Goal: Information Seeking & Learning: Learn about a topic

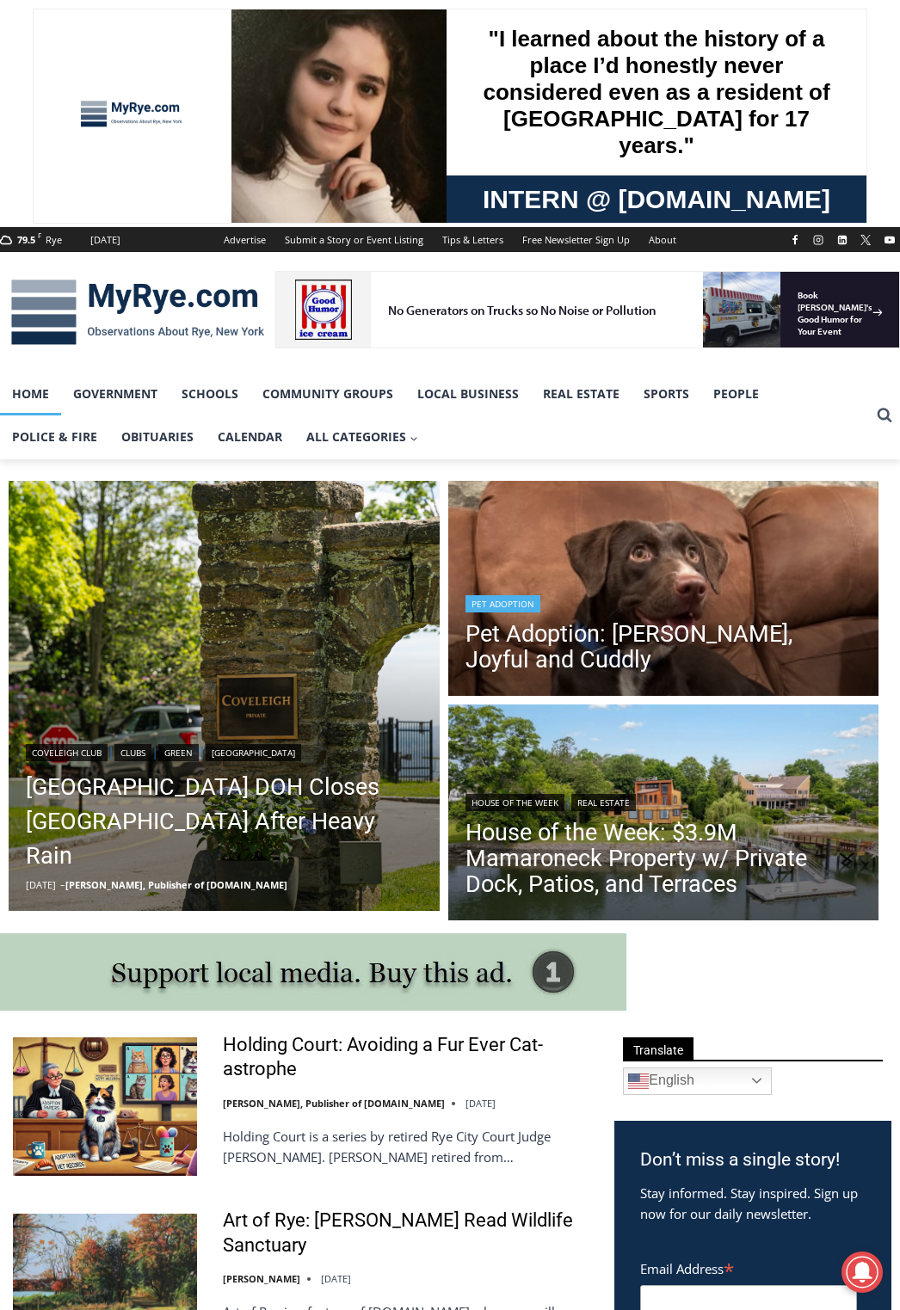
click at [650, 614] on header "Pet Adoption Pet Adoption: Ella, Joyful and Cuddly" at bounding box center [663, 634] width 431 height 123
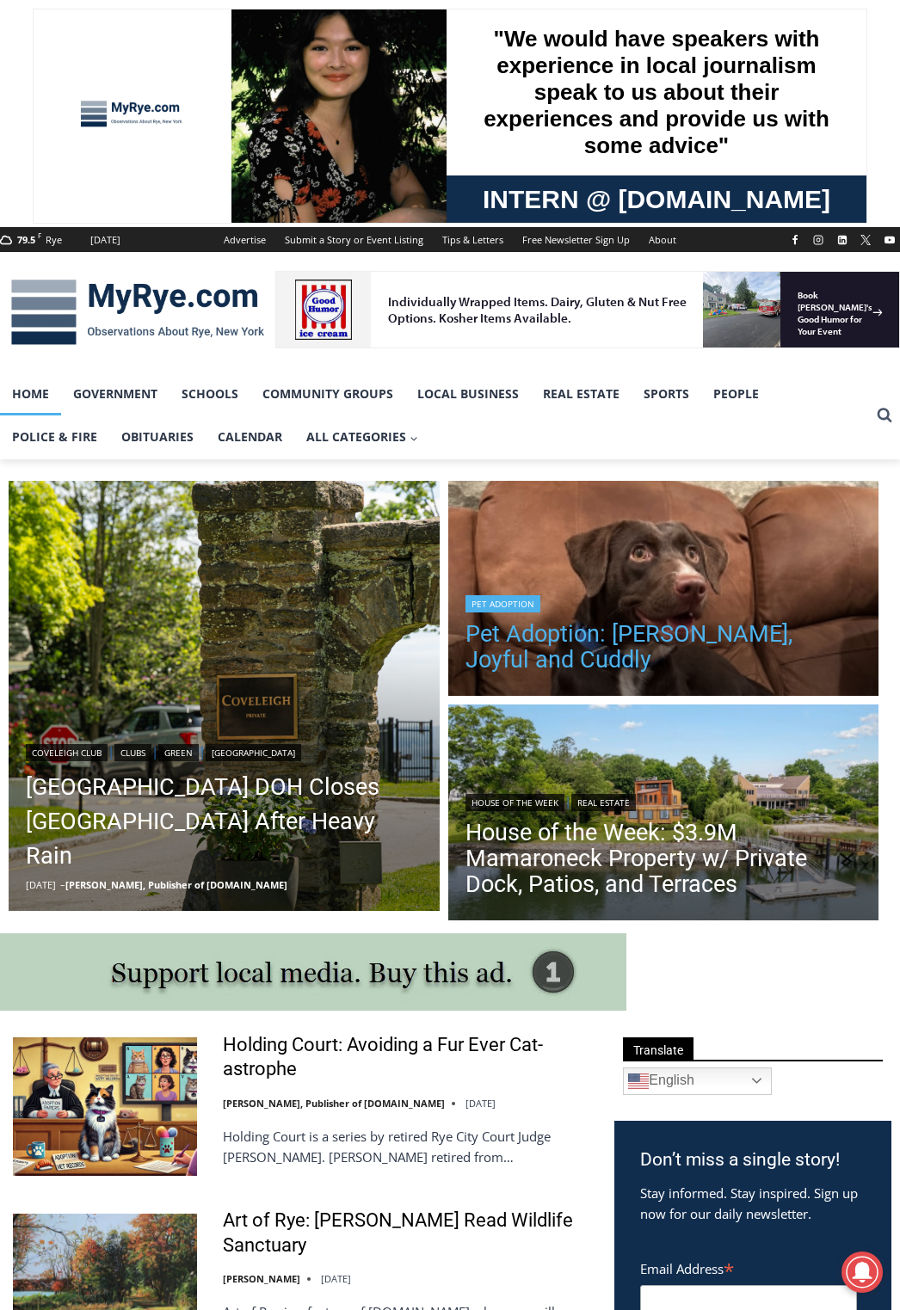
click at [624, 656] on link "Pet Adoption: [PERSON_NAME], Joyful and Cuddly" at bounding box center [663, 647] width 397 height 52
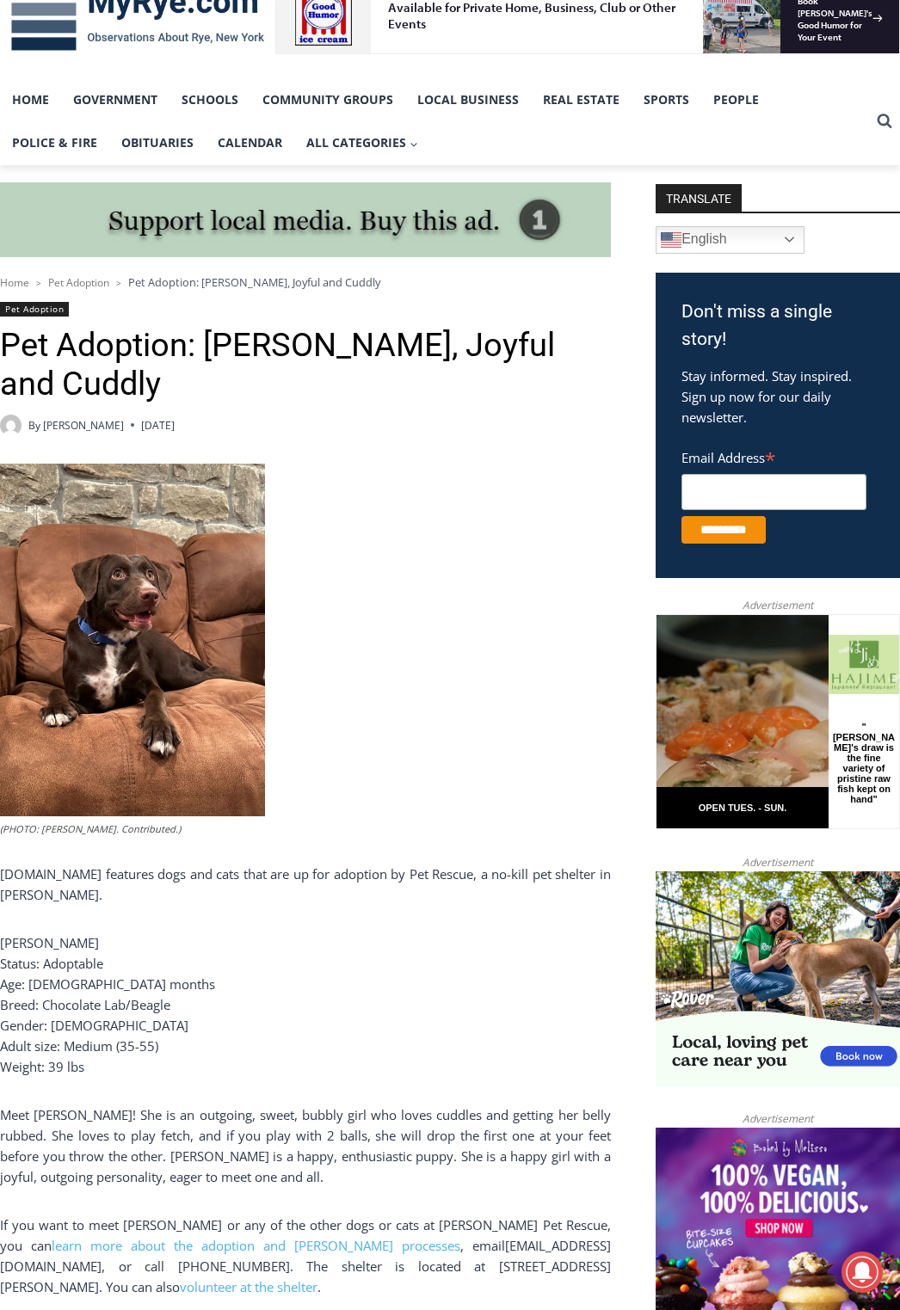
scroll to position [344, 0]
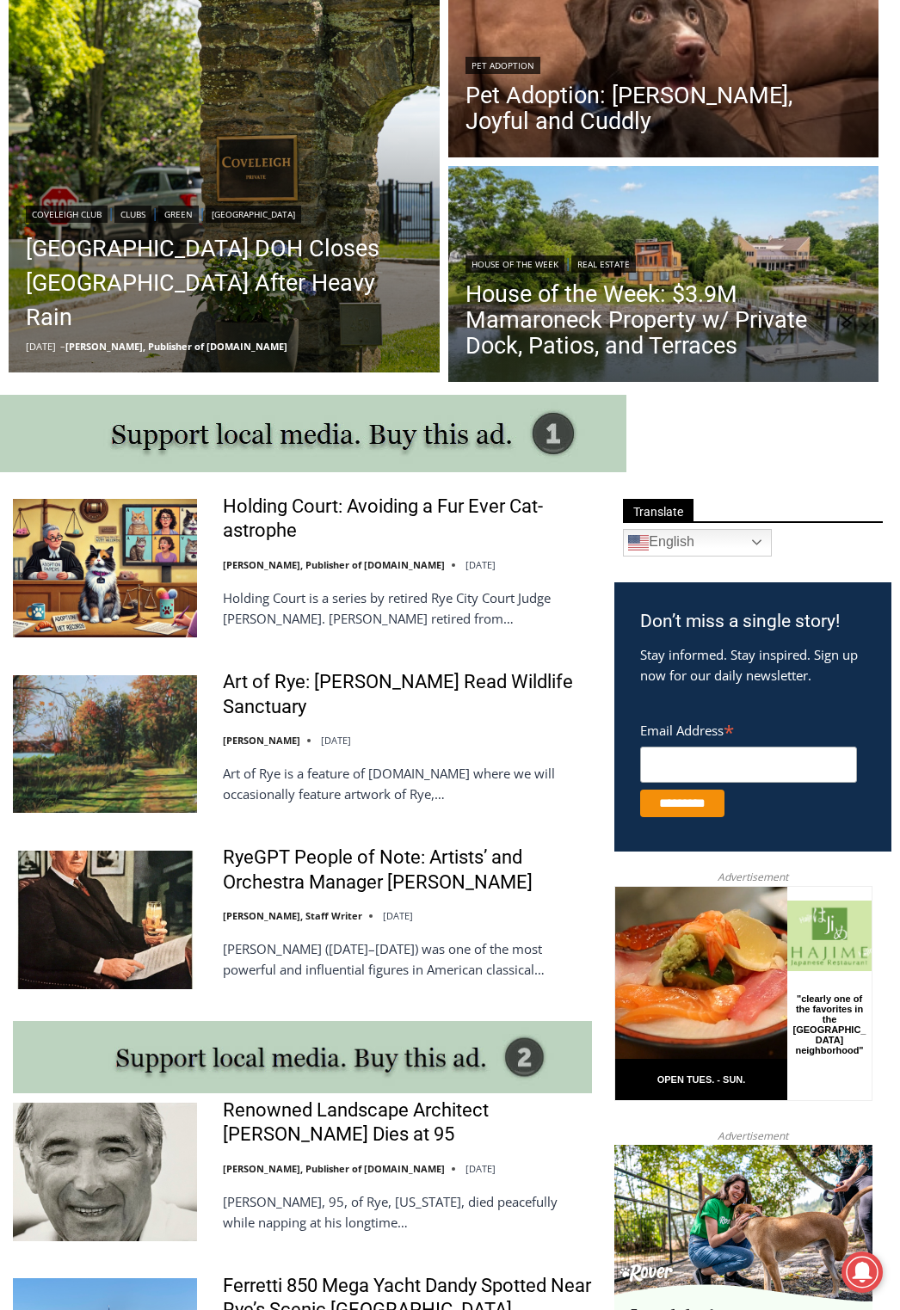
scroll to position [860, 0]
